Goal: Task Accomplishment & Management: Use online tool/utility

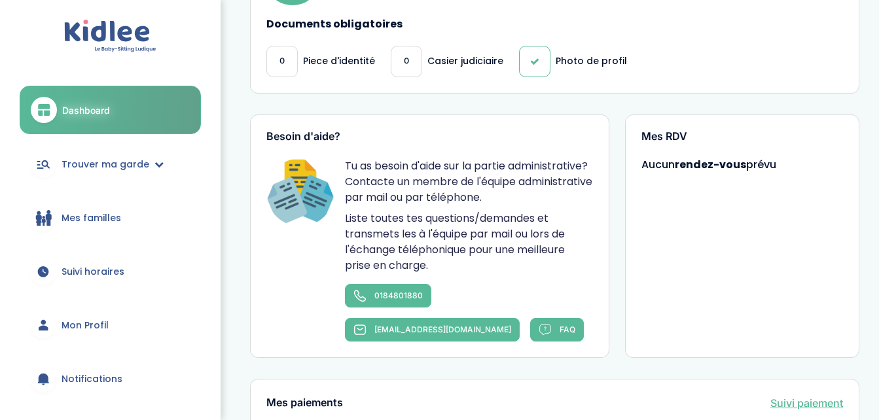
scroll to position [856, 0]
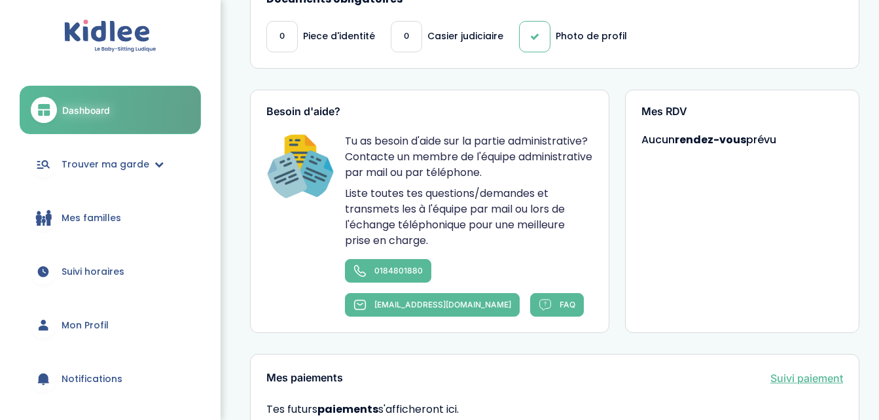
click at [77, 221] on span "Mes familles" at bounding box center [92, 218] width 60 height 14
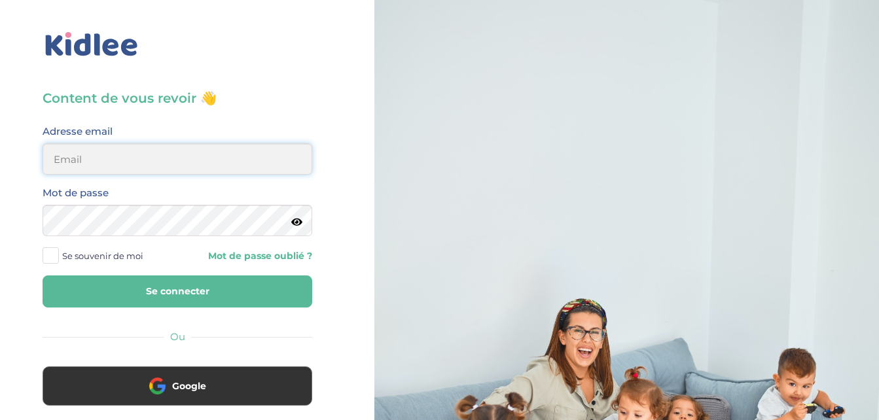
type input "[EMAIL_ADDRESS][DOMAIN_NAME]"
click at [180, 297] on button "Se connecter" at bounding box center [178, 292] width 270 height 32
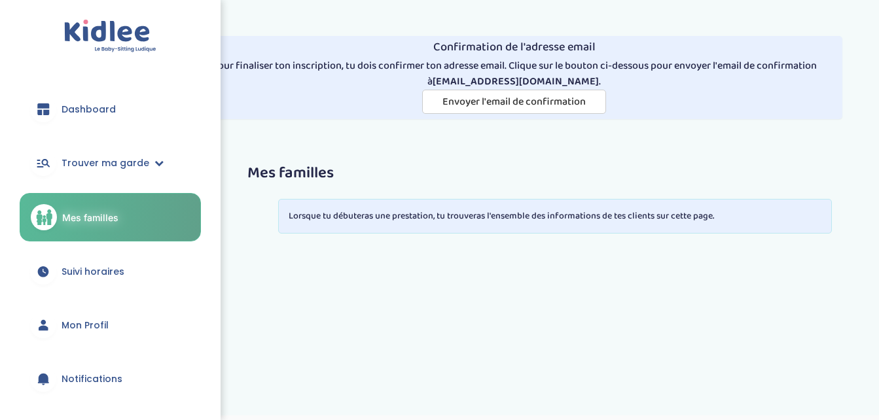
click at [92, 331] on span "Mon Profil" at bounding box center [85, 326] width 47 height 14
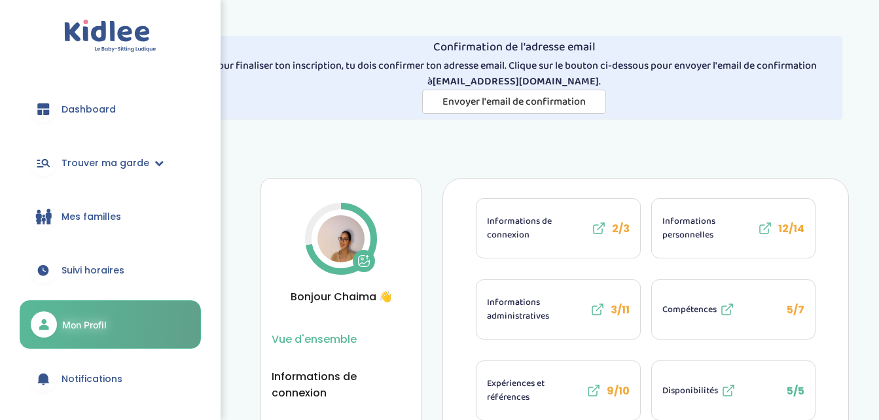
click at [88, 110] on span "Dashboard" at bounding box center [89, 110] width 54 height 14
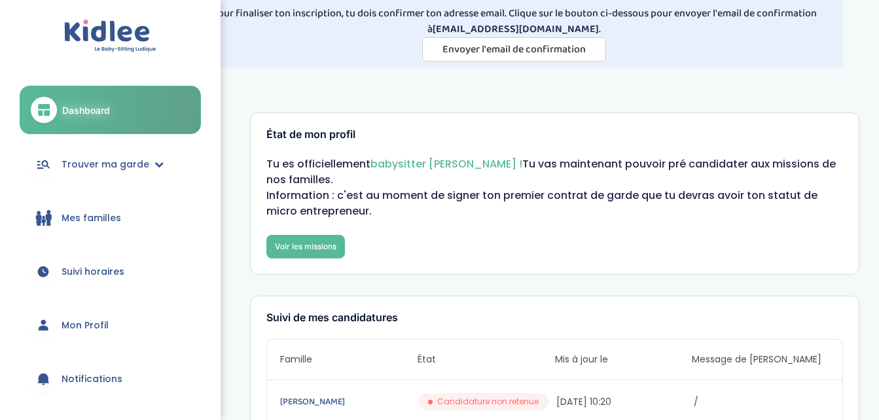
scroll to position [50, 0]
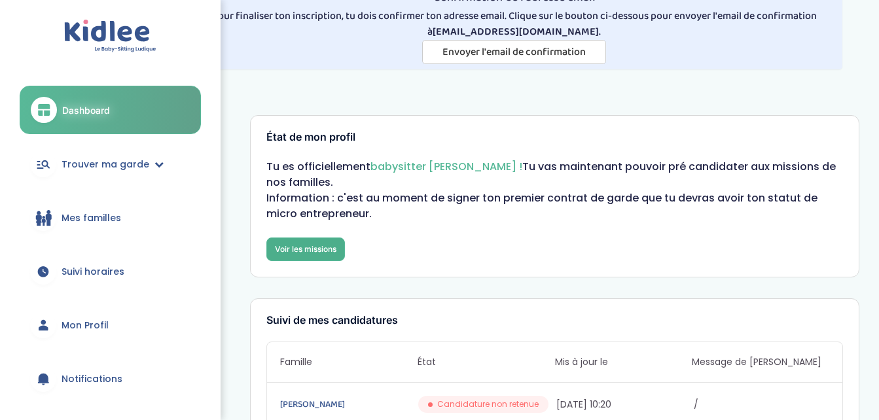
click at [306, 250] on link "Voir les missions" at bounding box center [305, 250] width 79 height 24
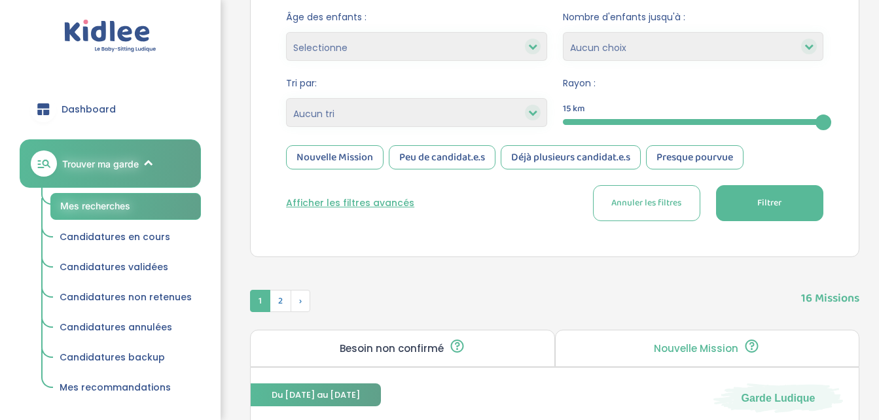
scroll to position [412, 0]
